Goal: Complete application form: Complete application form

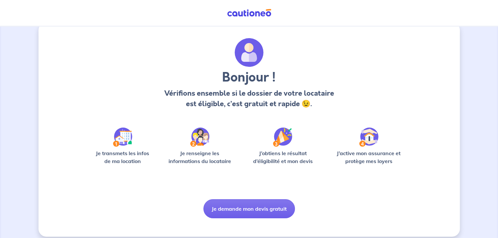
scroll to position [18, 0]
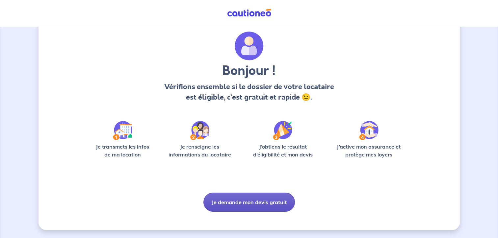
click at [250, 203] on button "Je demande mon devis gratuit" at bounding box center [249, 202] width 92 height 19
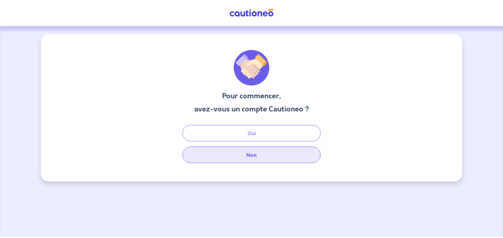
click at [243, 157] on button "Non" at bounding box center [251, 155] width 138 height 16
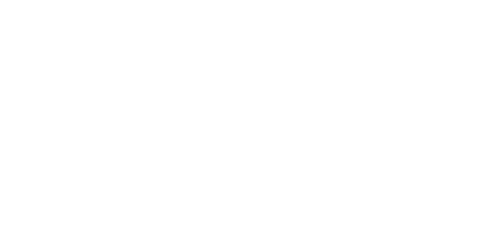
select select "FR"
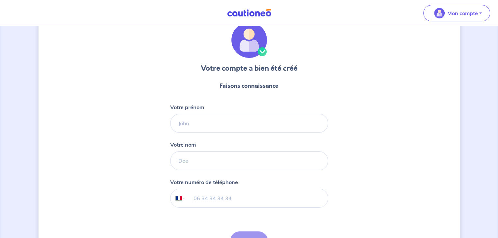
scroll to position [66, 0]
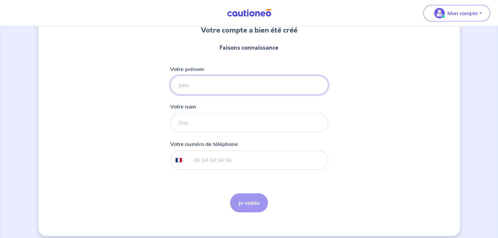
click at [230, 89] on input "Votre prénom" at bounding box center [249, 85] width 158 height 19
type input "[PERSON_NAME]"
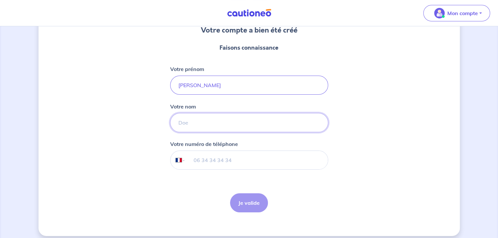
click at [230, 126] on input "Votre nom" at bounding box center [249, 122] width 158 height 19
type input "Lirzin"
click at [223, 163] on input "tel" at bounding box center [256, 160] width 142 height 18
type input "06 22 40 39 35"
click at [249, 200] on button "Je valide" at bounding box center [249, 203] width 38 height 19
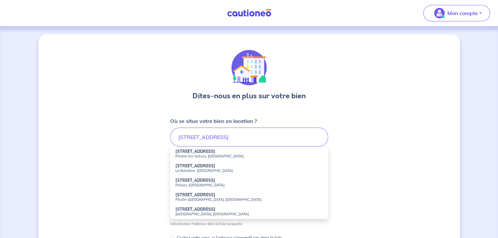
click at [190, 153] on strong "[STREET_ADDRESS]" at bounding box center [195, 151] width 40 height 5
type input "[STREET_ADDRESS]"
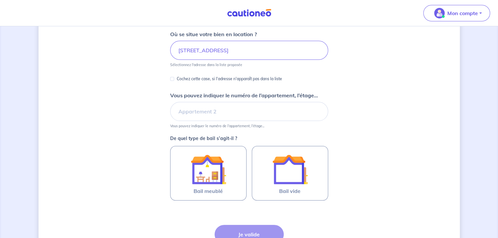
scroll to position [99, 0]
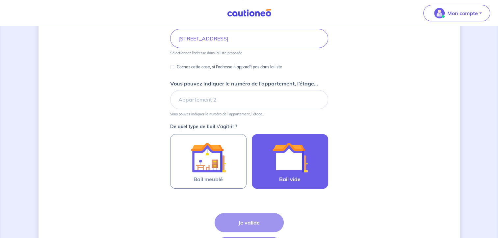
click at [283, 158] on img at bounding box center [290, 158] width 36 height 36
click at [0, 0] on input "Bail vide" at bounding box center [0, 0] width 0 height 0
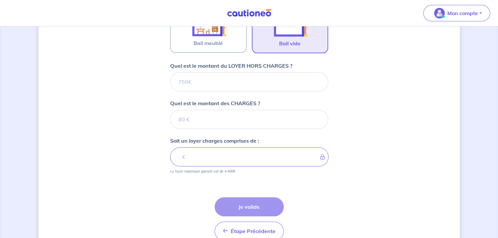
scroll to position [202, 0]
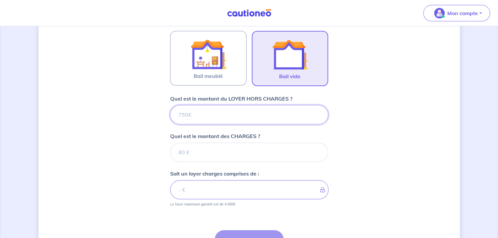
click at [212, 114] on input "Quel est le montant du LOYER HORS CHARGES ?" at bounding box center [249, 114] width 158 height 19
type input "48"
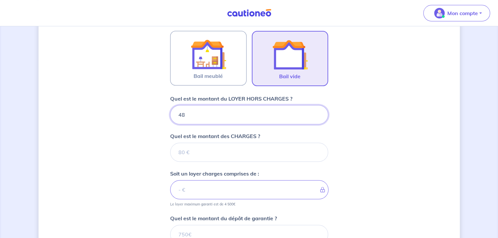
type input "482"
click at [203, 163] on form "Où se situe votre bien en location ? [STREET_ADDRESS] Sélectionnez l'adresse da…" at bounding box center [249, 119] width 158 height 409
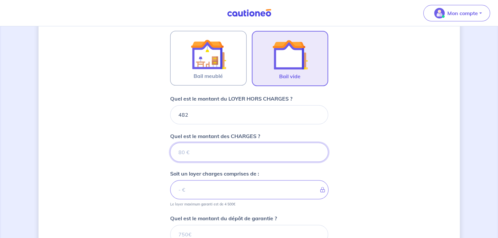
click at [202, 151] on input "Quel est le montant des CHARGES ?" at bounding box center [249, 152] width 158 height 19
type input "10"
type input "492"
type input "1"
type input "483"
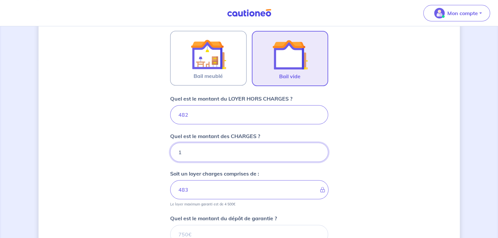
type input "12"
type input "494"
type input "12"
click at [414, 163] on div "Dites-nous en plus sur votre bien Où se situe votre bien en location ? [STREET_…" at bounding box center [249, 87] width 421 height 510
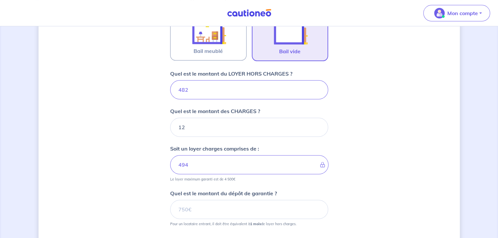
scroll to position [268, 0]
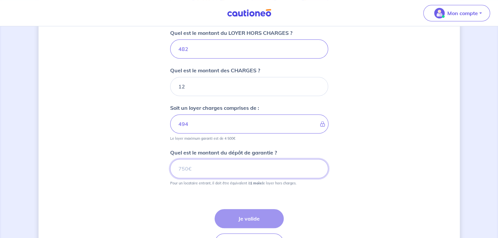
click at [259, 171] on input "Quel est le montant du dépôt de garantie ?" at bounding box center [249, 168] width 158 height 19
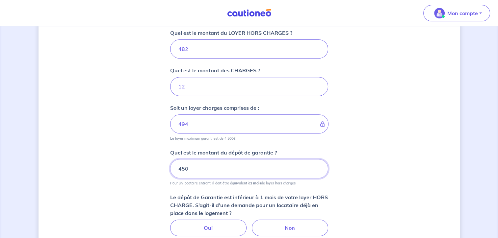
type input "450"
click at [397, 130] on div "Dites-nous en plus sur votre bien Où se situe votre bien en location ? [STREET_…" at bounding box center [249, 46] width 421 height 561
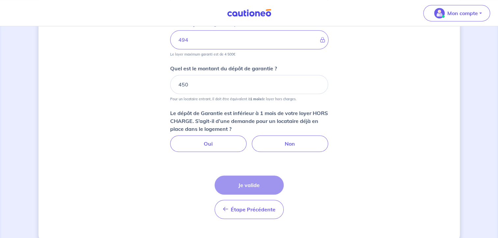
scroll to position [363, 0]
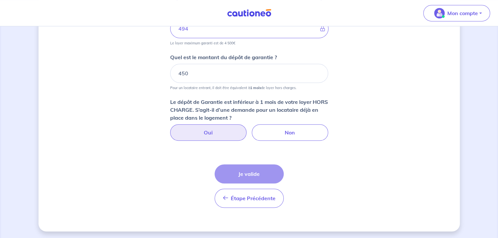
click at [224, 129] on label "Oui" at bounding box center [208, 132] width 76 height 16
click at [247, 129] on input "Oui" at bounding box center [249, 126] width 4 height 4
radio input "true"
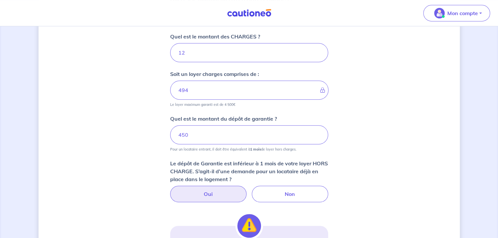
scroll to position [265, 0]
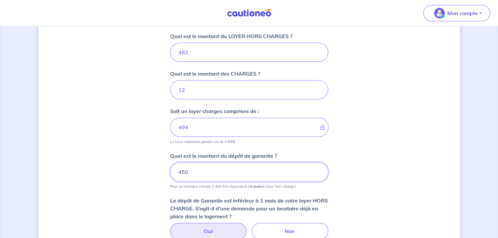
click at [226, 169] on input "450" at bounding box center [249, 172] width 158 height 19
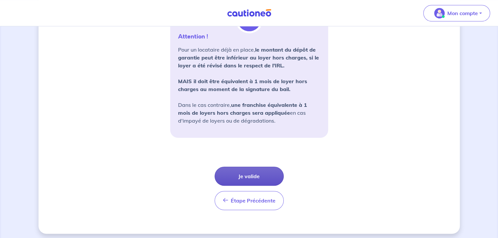
scroll to position [511, 0]
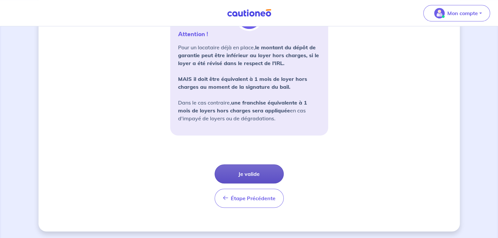
click at [273, 169] on button "Je valide" at bounding box center [249, 174] width 69 height 19
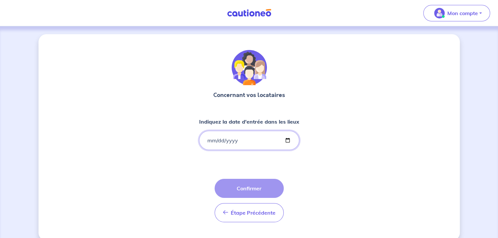
click at [207, 140] on input "Indiquez la date d'entrée dans les lieux" at bounding box center [249, 140] width 100 height 19
click at [220, 142] on input "Indiquez la date d'entrée dans les lieux" at bounding box center [249, 140] width 100 height 19
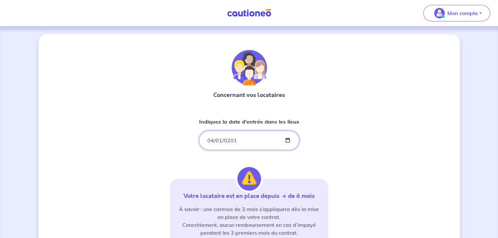
type input "[DATE]"
click at [332, 154] on div "Concernant vos locataires Indiquez la date d'entrée dans les lieux [DATE] Votre…" at bounding box center [249, 200] width 421 height 333
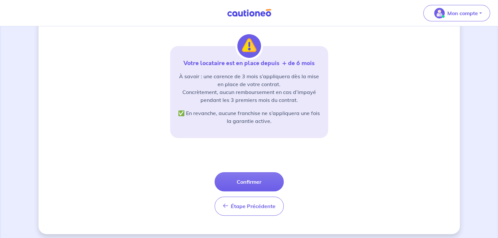
scroll to position [137, 0]
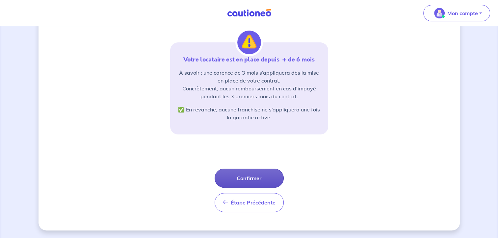
click at [271, 177] on button "Confirmer" at bounding box center [249, 178] width 69 height 19
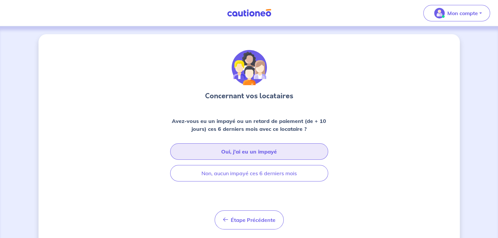
click at [253, 147] on button "Oui, j’ai eu un impayé" at bounding box center [249, 152] width 158 height 16
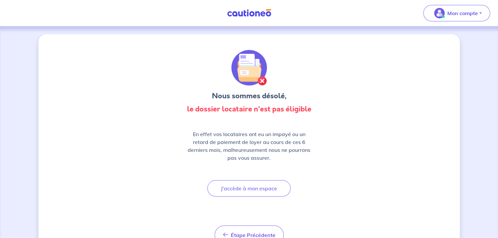
scroll to position [33, 0]
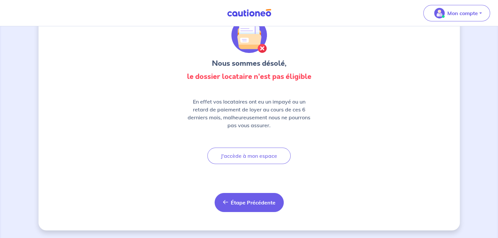
click at [242, 207] on button "Étape Précédente Précédent" at bounding box center [249, 202] width 69 height 19
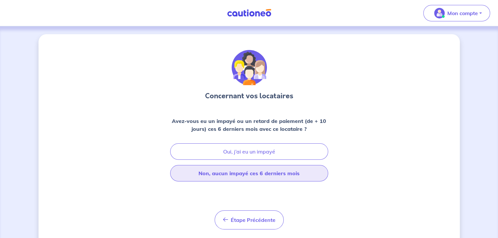
click at [272, 176] on button "Non, aucun impayé ces 6 derniers mois" at bounding box center [249, 173] width 158 height 16
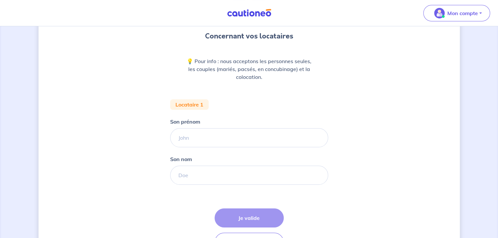
scroll to position [6, 0]
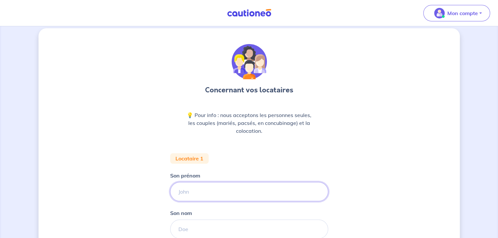
click at [221, 188] on input "Son prénom" at bounding box center [249, 191] width 158 height 19
type input "[PERSON_NAME]"
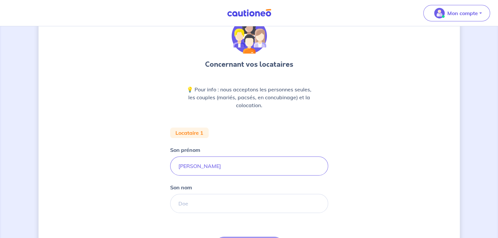
scroll to position [39, 0]
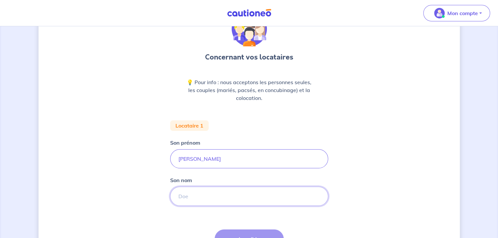
click at [199, 195] on input "Son nom" at bounding box center [249, 196] width 158 height 19
type input "cozic"
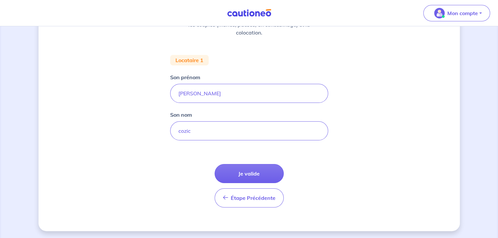
scroll to position [105, 0]
click at [250, 177] on button "Je valide" at bounding box center [249, 173] width 69 height 19
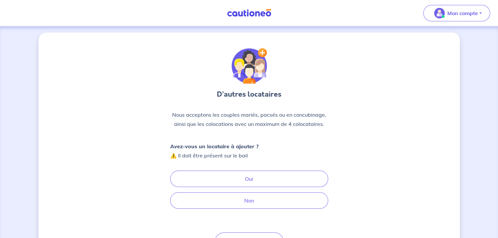
scroll to position [33, 0]
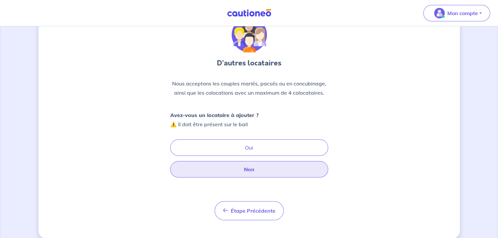
click at [266, 168] on button "Non" at bounding box center [249, 169] width 158 height 16
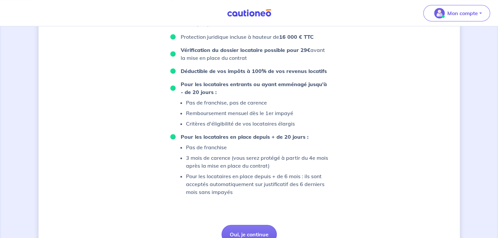
scroll to position [361, 0]
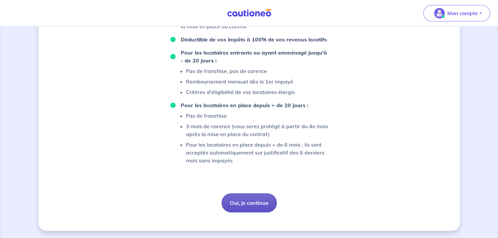
click at [233, 204] on button "Oui, je continue" at bounding box center [249, 203] width 55 height 19
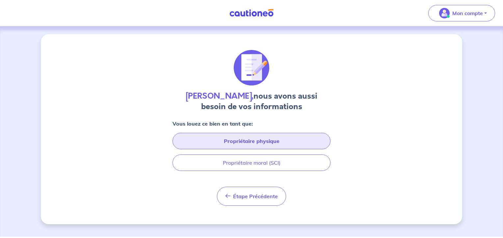
click at [245, 147] on button "Propriétaire physique" at bounding box center [252, 141] width 158 height 16
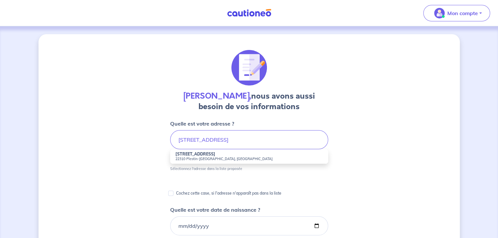
click at [190, 157] on small "22310 Plestin-[GEOGRAPHIC_DATA], [GEOGRAPHIC_DATA]" at bounding box center [248, 159] width 147 height 5
type input "[STREET_ADDRESS]"
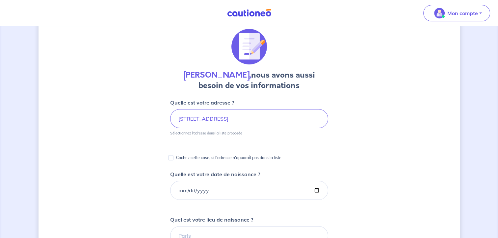
scroll to position [33, 0]
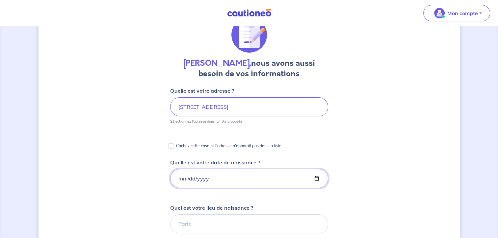
click at [179, 178] on input "Quelle est votre date de naissance ?" at bounding box center [249, 178] width 158 height 19
type input "[DATE]"
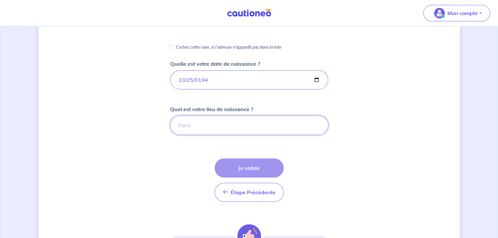
click at [190, 130] on input "Quel est votre lieu de naissance ?" at bounding box center [249, 125] width 158 height 19
click at [188, 126] on input "Quel est votre lieu de naissance ?" at bounding box center [249, 125] width 158 height 19
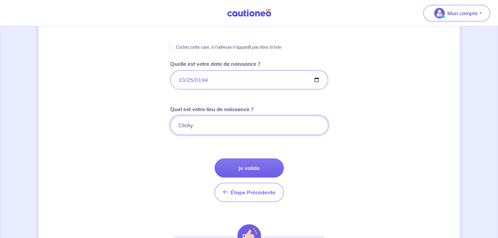
type input "Clichy"
click at [120, 133] on div "[PERSON_NAME], nous avons aussi besoin de vos informations Quelle est votre adr…" at bounding box center [249, 116] width 421 height 426
click at [240, 172] on button "Je valide" at bounding box center [249, 168] width 69 height 19
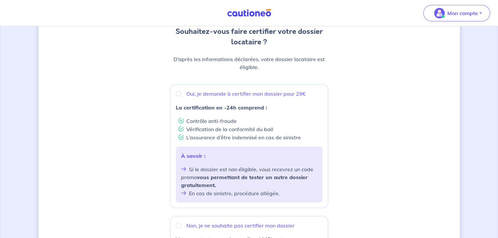
scroll to position [66, 0]
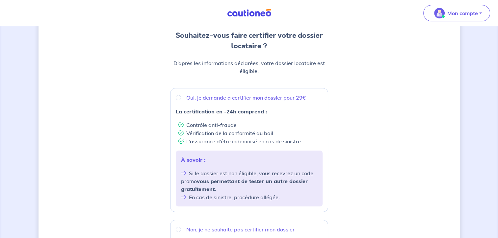
click at [181, 97] on div "Oui, je demande à certifier mon dossier pour 29€" at bounding box center [249, 98] width 147 height 8
radio input "true"
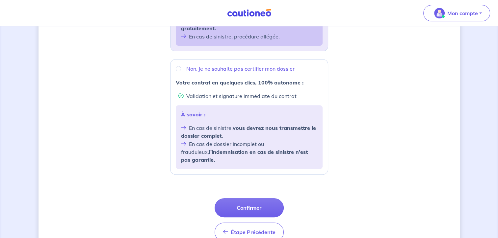
scroll to position [255, 0]
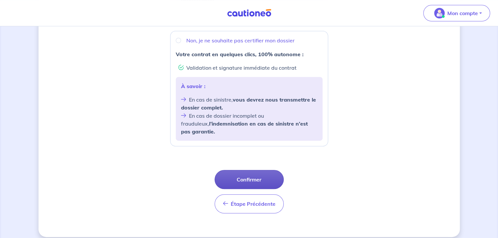
click at [259, 174] on button "Confirmer" at bounding box center [249, 179] width 69 height 19
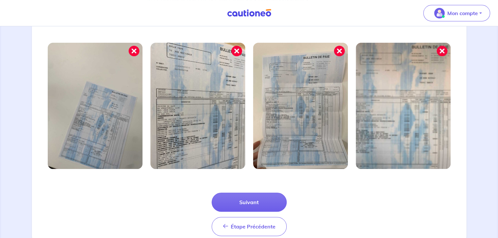
scroll to position [200, 0]
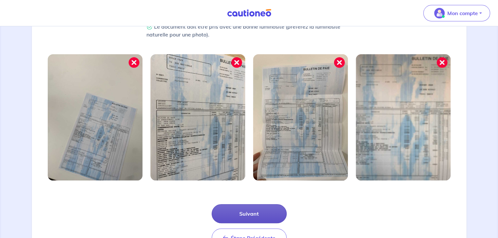
click at [249, 215] on button "Suivant" at bounding box center [249, 213] width 75 height 19
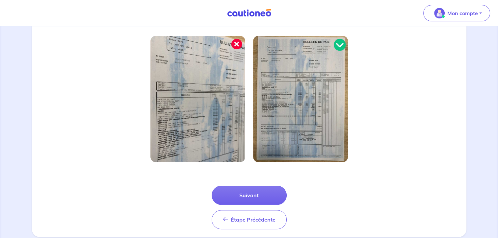
scroll to position [198, 0]
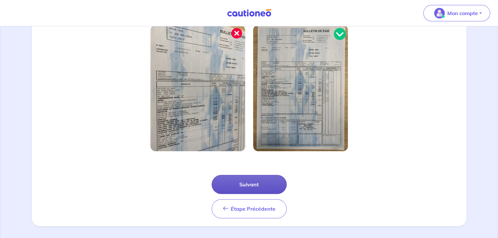
click at [246, 189] on button "Suivant" at bounding box center [249, 184] width 75 height 19
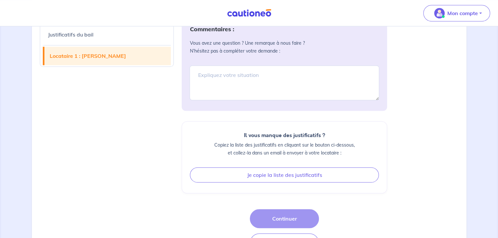
scroll to position [648, 0]
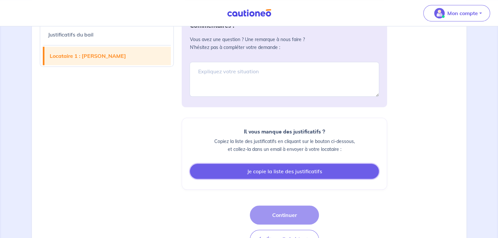
click at [294, 174] on button "Je copie la liste des justificatifs" at bounding box center [284, 171] width 189 height 15
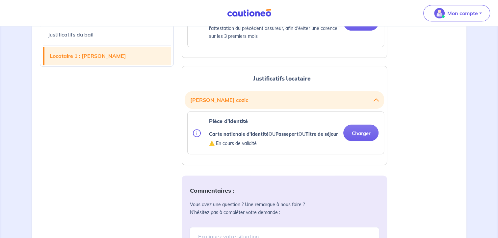
scroll to position [417, 0]
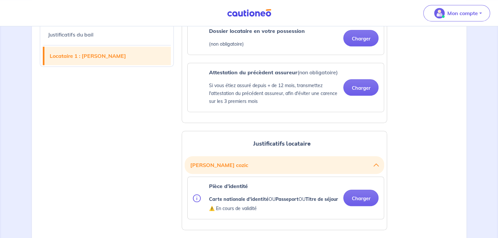
click at [82, 61] on link "Locataire 1 : [PERSON_NAME]" at bounding box center [107, 56] width 127 height 18
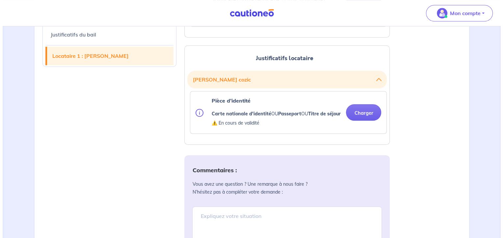
scroll to position [524, 0]
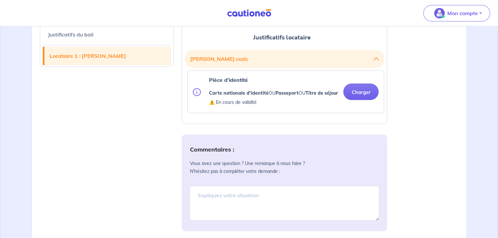
click at [197, 93] on img at bounding box center [197, 92] width 8 height 8
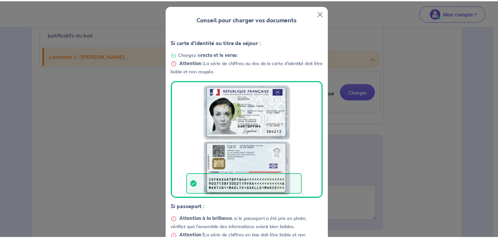
scroll to position [0, 0]
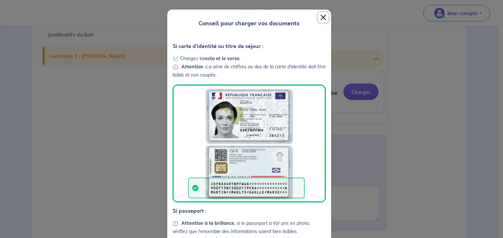
click at [321, 15] on button "Close" at bounding box center [323, 17] width 11 height 11
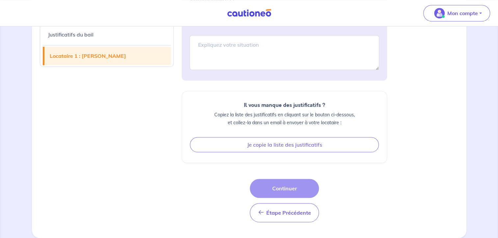
scroll to position [681, 0]
click at [287, 182] on div "Étape Précédente Étape Précédente Continuer" at bounding box center [284, 200] width 69 height 43
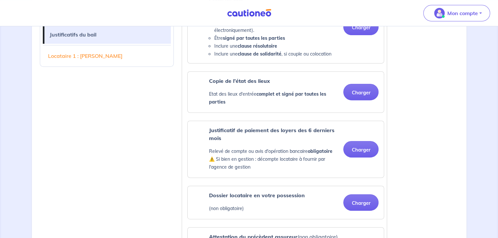
scroll to position [253, 0]
